Goal: Task Accomplishment & Management: Manage account settings

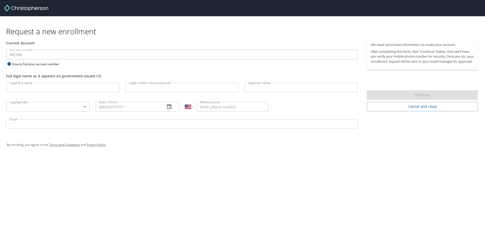
select select "US"
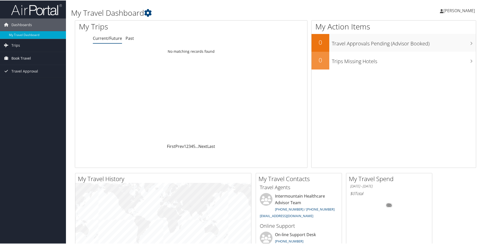
click at [27, 60] on span "Book Travel" at bounding box center [21, 58] width 20 height 13
click at [21, 44] on link "Trips" at bounding box center [33, 45] width 66 height 13
click at [458, 10] on span "[PERSON_NAME]" at bounding box center [459, 10] width 31 height 6
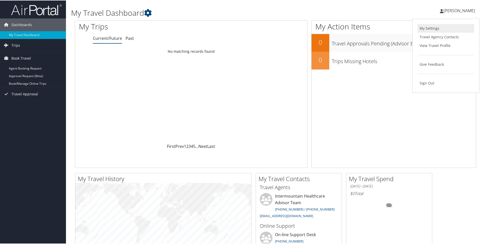
click at [435, 28] on link "My Settings" at bounding box center [446, 28] width 57 height 9
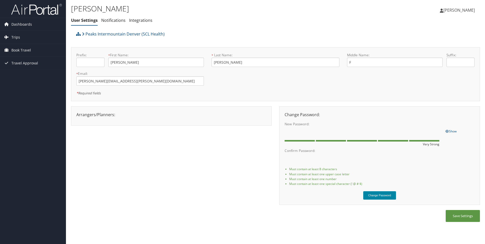
click at [378, 195] on button "Change Password" at bounding box center [380, 195] width 33 height 8
click at [116, 21] on link "Notifications" at bounding box center [113, 21] width 24 height 6
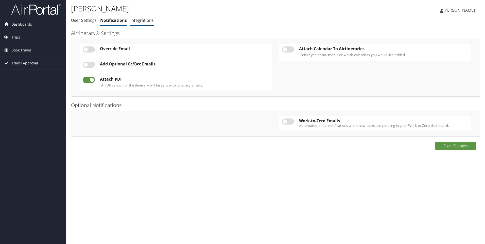
click at [150, 20] on link "Integrations" at bounding box center [142, 21] width 23 height 6
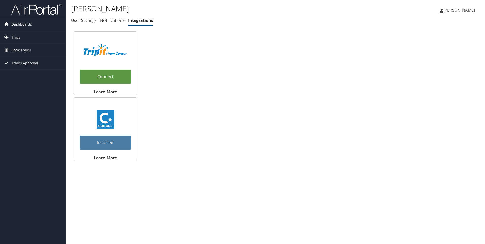
click at [36, 23] on link "Dashboards" at bounding box center [33, 24] width 66 height 13
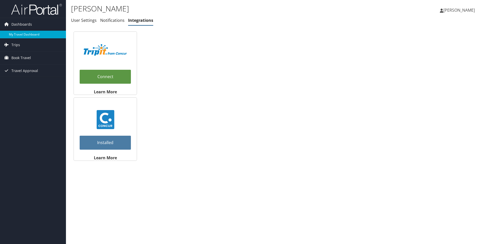
click at [23, 35] on link "My Travel Dashboard" at bounding box center [33, 35] width 66 height 8
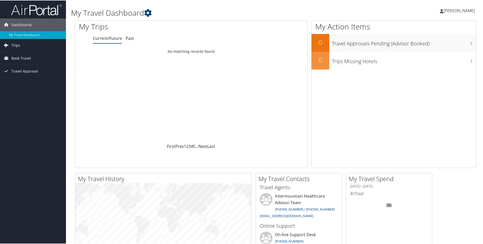
click at [15, 45] on span "Trips" at bounding box center [15, 45] width 9 height 13
click at [19, 78] on span "Book Travel" at bounding box center [21, 80] width 20 height 13
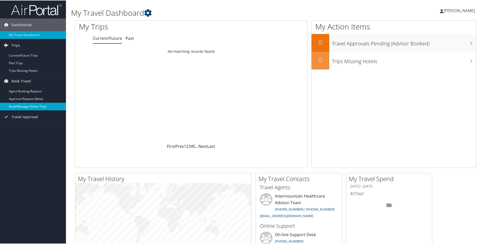
click at [29, 107] on link "Book/Manage Online Trips" at bounding box center [33, 106] width 66 height 8
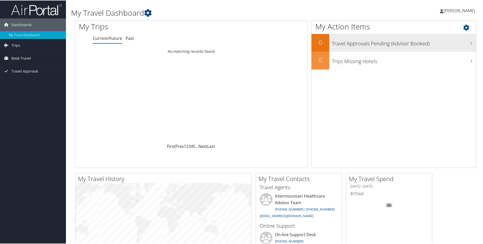
click at [472, 44] on h3 "Travel Approvals Pending (Advisor Booked)" at bounding box center [404, 42] width 144 height 10
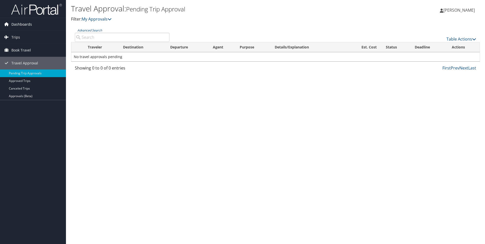
click at [31, 21] on span "Dashboards" at bounding box center [21, 24] width 21 height 13
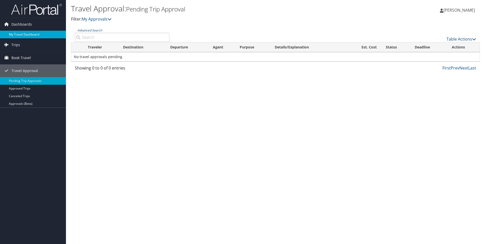
click at [28, 33] on link "My Travel Dashboard" at bounding box center [33, 35] width 66 height 8
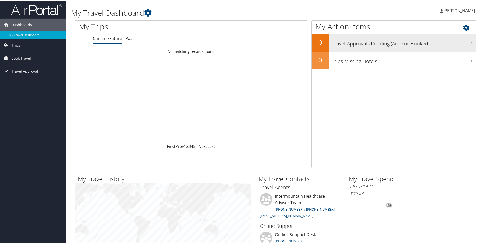
click at [471, 44] on h3 "Travel Approvals Pending (Advisor Booked)" at bounding box center [404, 42] width 144 height 10
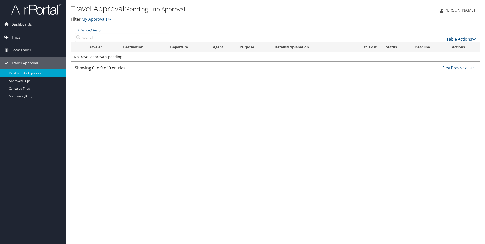
click at [19, 36] on span "Trips" at bounding box center [15, 37] width 9 height 13
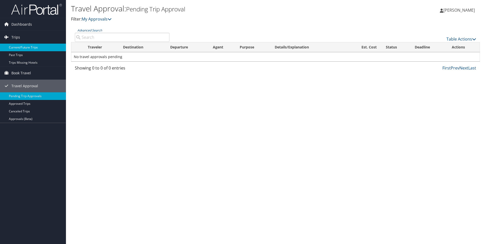
click at [19, 50] on link "Current/Future Trips" at bounding box center [33, 48] width 66 height 8
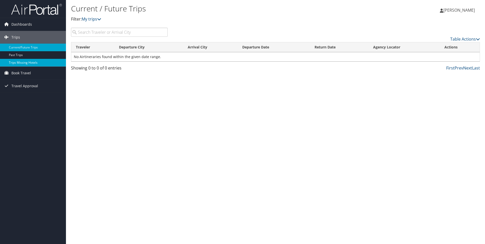
click at [41, 63] on link "Trips Missing Hotels" at bounding box center [33, 63] width 66 height 8
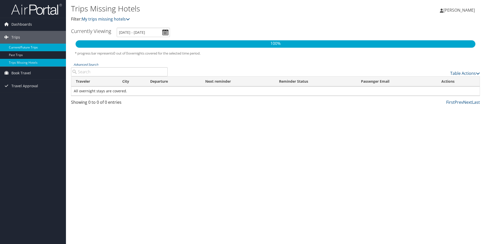
click at [24, 47] on link "Current/Future Trips" at bounding box center [33, 48] width 66 height 8
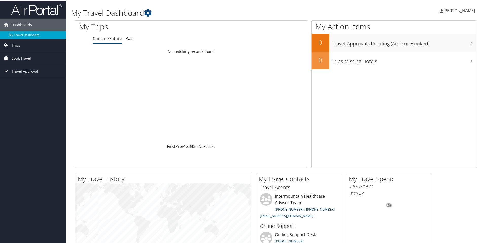
click at [31, 57] on link "Book Travel" at bounding box center [33, 58] width 66 height 13
click at [25, 93] on span "Travel Approval" at bounding box center [24, 93] width 27 height 13
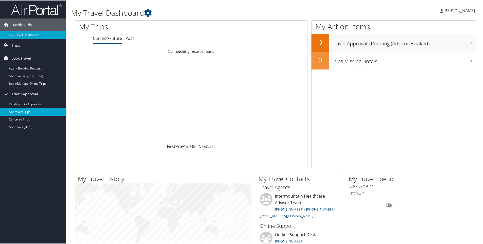
click at [31, 111] on link "Approved Trips" at bounding box center [33, 112] width 66 height 8
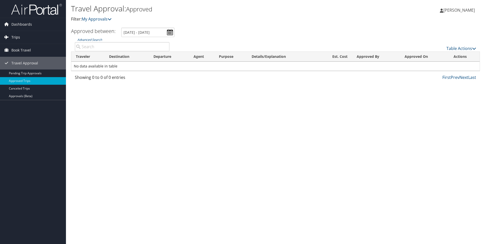
click at [18, 38] on span "Trips" at bounding box center [15, 37] width 9 height 13
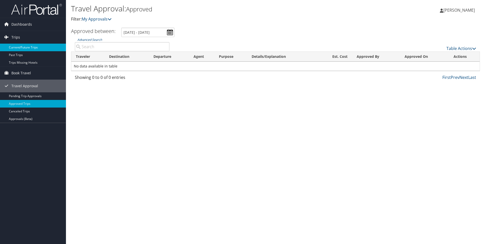
click at [22, 47] on link "Current/Future Trips" at bounding box center [33, 48] width 66 height 8
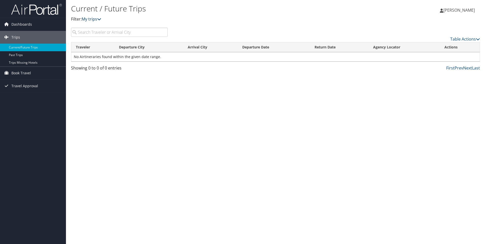
click at [98, 20] on link "My trips" at bounding box center [92, 19] width 20 height 6
click at [100, 18] on icon at bounding box center [99, 19] width 4 height 4
click at [101, 19] on icon at bounding box center [99, 19] width 4 height 4
click at [31, 23] on span "Dashboards" at bounding box center [21, 24] width 21 height 13
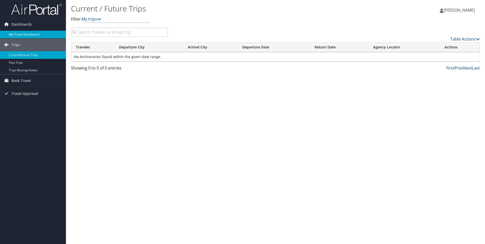
click at [32, 34] on link "My Travel Dashboard" at bounding box center [33, 35] width 66 height 8
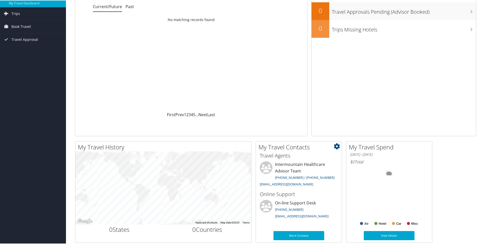
scroll to position [76, 0]
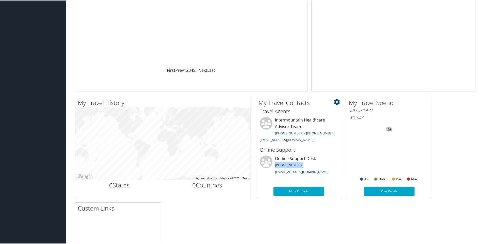
drag, startPoint x: 303, startPoint y: 167, endPoint x: 273, endPoint y: 165, distance: 30.3
click at [273, 165] on li "On-line Support Desk (888) 535-0179 onlinesupport@cbtravel.com" at bounding box center [298, 165] width 83 height 21
click at [312, 164] on li "On-line Support Desk (888) 535-0179 onlinesupport@cbtravel.com" at bounding box center [298, 165] width 83 height 21
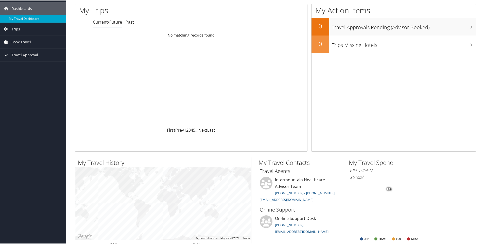
scroll to position [0, 0]
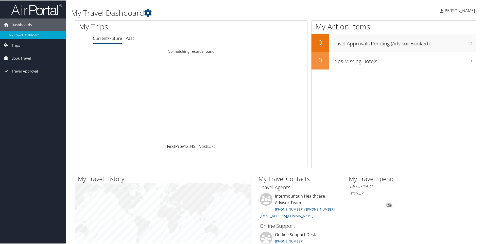
click at [460, 8] on span "[PERSON_NAME]" at bounding box center [459, 10] width 31 height 6
click at [437, 28] on link "My Settings" at bounding box center [446, 28] width 57 height 9
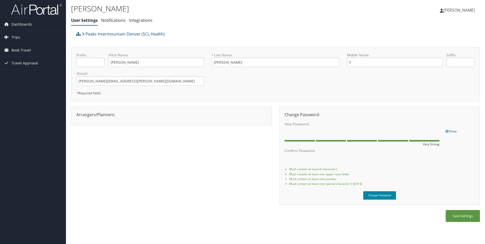
click at [378, 196] on button "Change Password" at bounding box center [380, 195] width 33 height 8
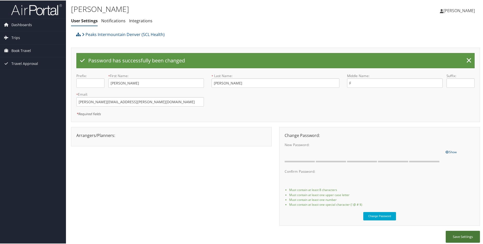
click at [461, 238] on button "Save Settings" at bounding box center [463, 237] width 34 height 12
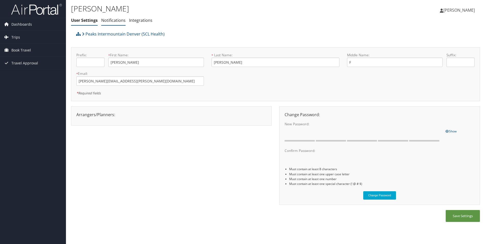
click at [112, 20] on link "Notifications" at bounding box center [113, 21] width 24 height 6
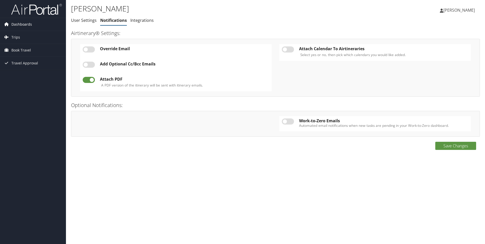
click at [11, 25] on link "Dashboards" at bounding box center [33, 24] width 66 height 13
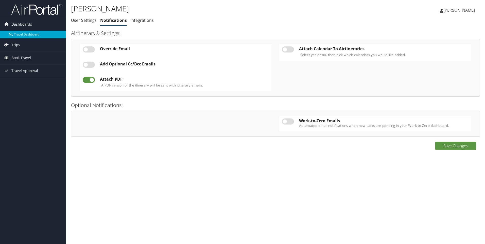
click at [15, 32] on link "My Travel Dashboard" at bounding box center [33, 35] width 66 height 8
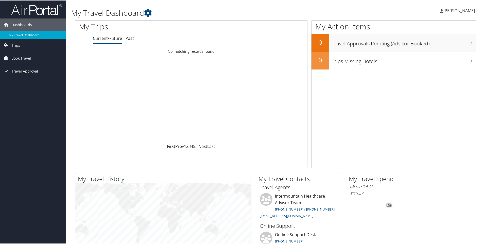
click at [471, 9] on span "[PERSON_NAME]" at bounding box center [459, 10] width 31 height 6
click at [428, 80] on link "Sign Out" at bounding box center [446, 82] width 57 height 9
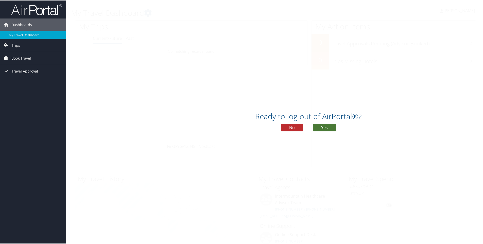
click at [324, 128] on button "Yes" at bounding box center [324, 127] width 23 height 8
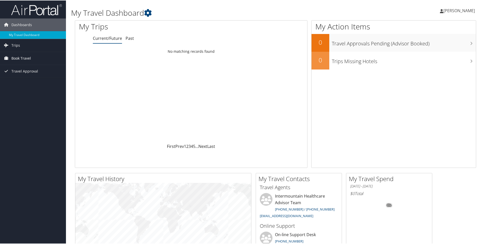
click at [40, 61] on link "Book Travel" at bounding box center [33, 58] width 66 height 13
click at [32, 43] on link "Trips" at bounding box center [33, 45] width 66 height 13
click at [36, 83] on link "Book/Manage Online Trips" at bounding box center [33, 83] width 66 height 8
click at [463, 10] on span "[PERSON_NAME]" at bounding box center [459, 10] width 31 height 6
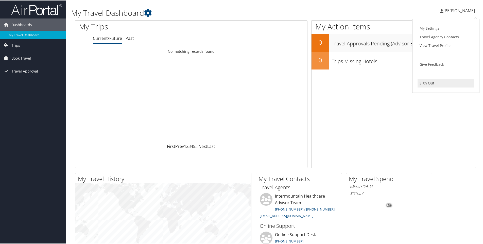
click at [426, 81] on link "Sign Out" at bounding box center [446, 82] width 57 height 9
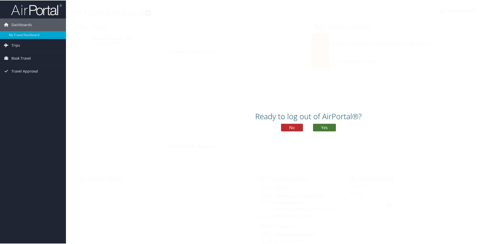
click at [329, 126] on button "Yes" at bounding box center [324, 127] width 23 height 8
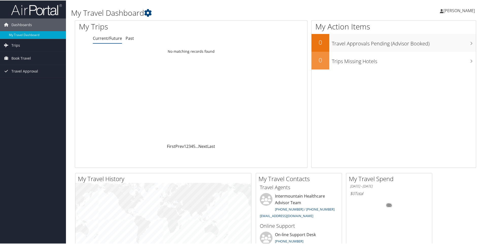
click at [457, 10] on span "[PERSON_NAME]" at bounding box center [459, 10] width 31 height 6
click at [434, 29] on link "My Settings" at bounding box center [446, 28] width 57 height 9
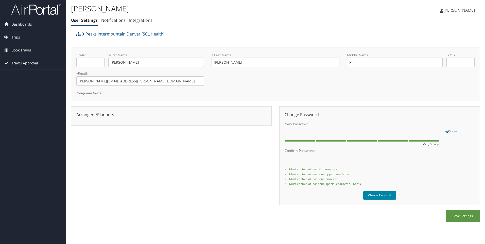
click at [379, 194] on button "Change Password" at bounding box center [380, 195] width 33 height 8
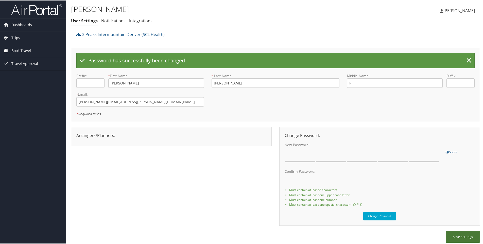
click at [458, 236] on button "Save Settings" at bounding box center [463, 237] width 34 height 12
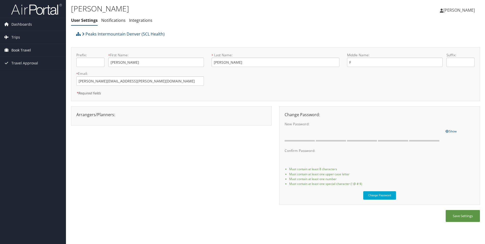
click at [20, 51] on span "Book Travel" at bounding box center [21, 50] width 20 height 13
click at [22, 35] on link "Trips" at bounding box center [33, 37] width 66 height 13
click at [28, 74] on link "Book/Manage Online Trips" at bounding box center [33, 76] width 66 height 8
